Goal: Information Seeking & Learning: Learn about a topic

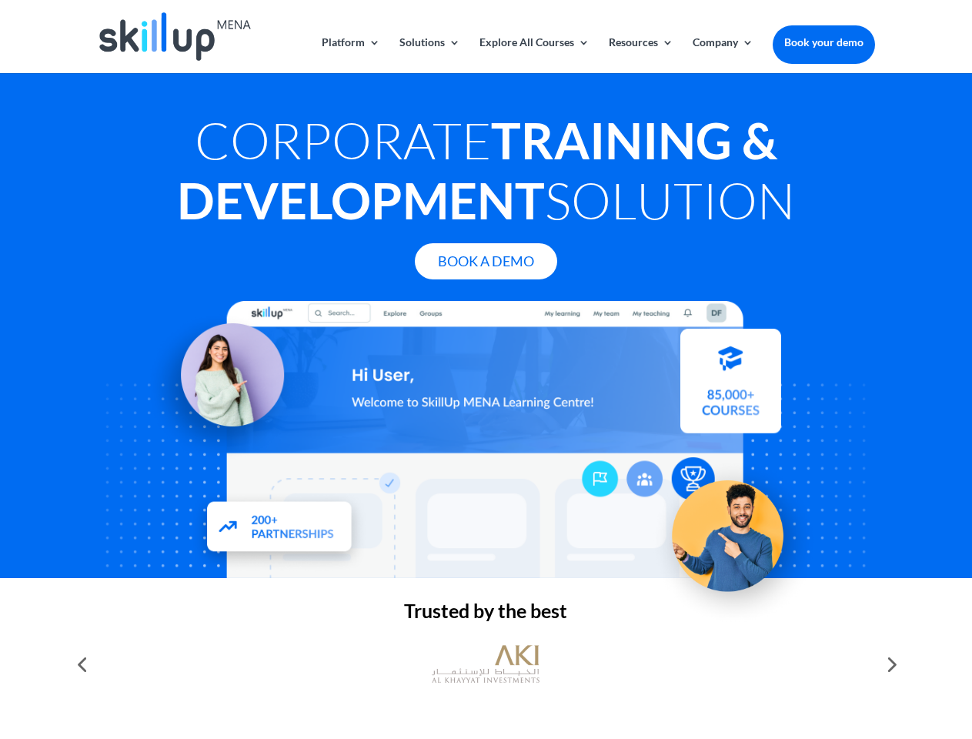
click at [486, 369] on div at bounding box center [485, 439] width 777 height 277
click at [429, 55] on link "Solutions" at bounding box center [429, 55] width 61 height 36
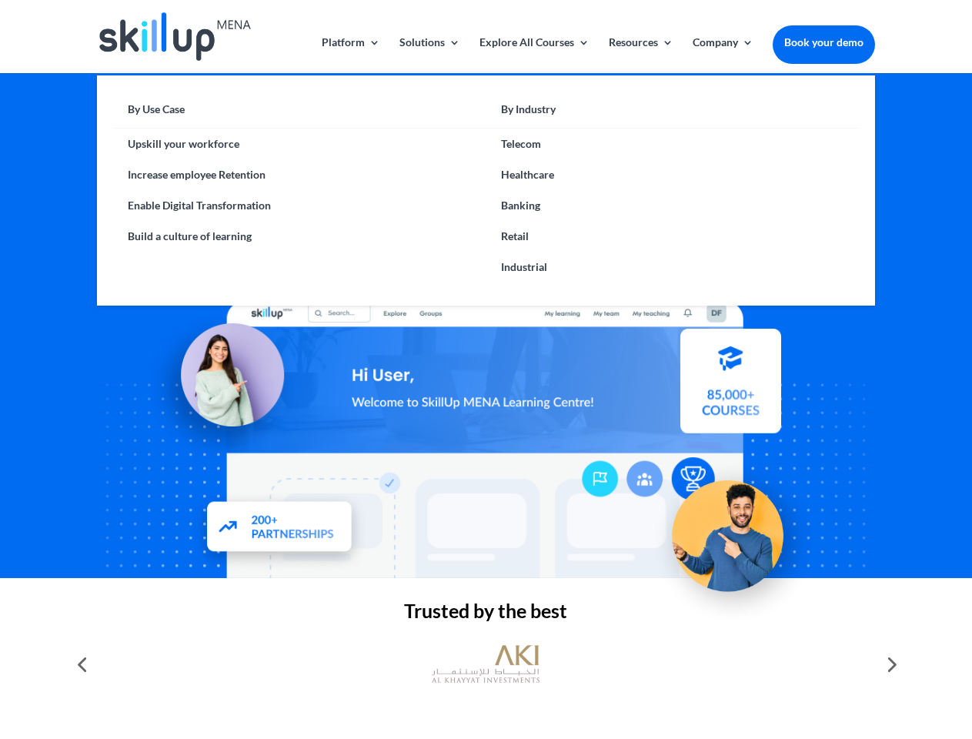
click at [533, 55] on link "Explore All Courses" at bounding box center [534, 55] width 110 height 36
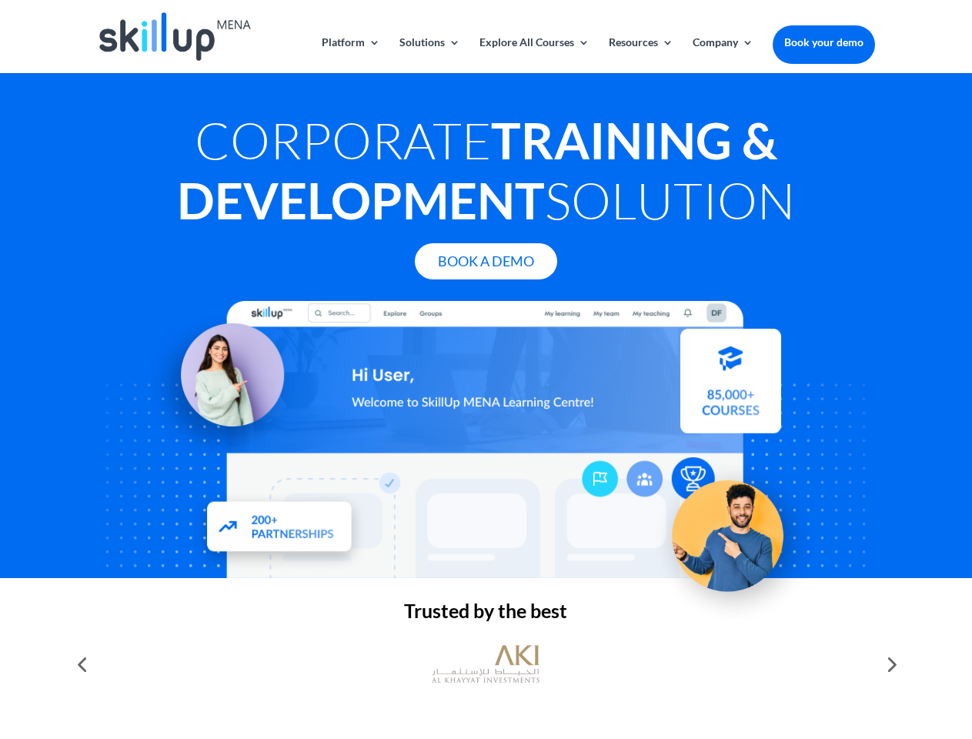
click at [640, 55] on link "Resources" at bounding box center [641, 55] width 65 height 36
click at [723, 55] on link "Company" at bounding box center [723, 55] width 61 height 36
click at [486, 664] on img at bounding box center [486, 664] width 108 height 54
